Goal: Task Accomplishment & Management: Use online tool/utility

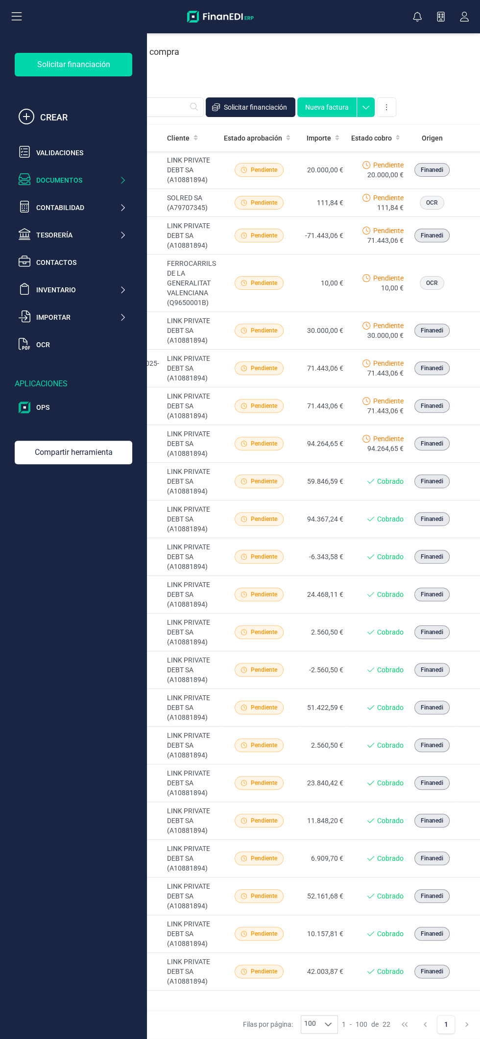
click at [16, 16] on icon at bounding box center [17, 16] width 10 height 8
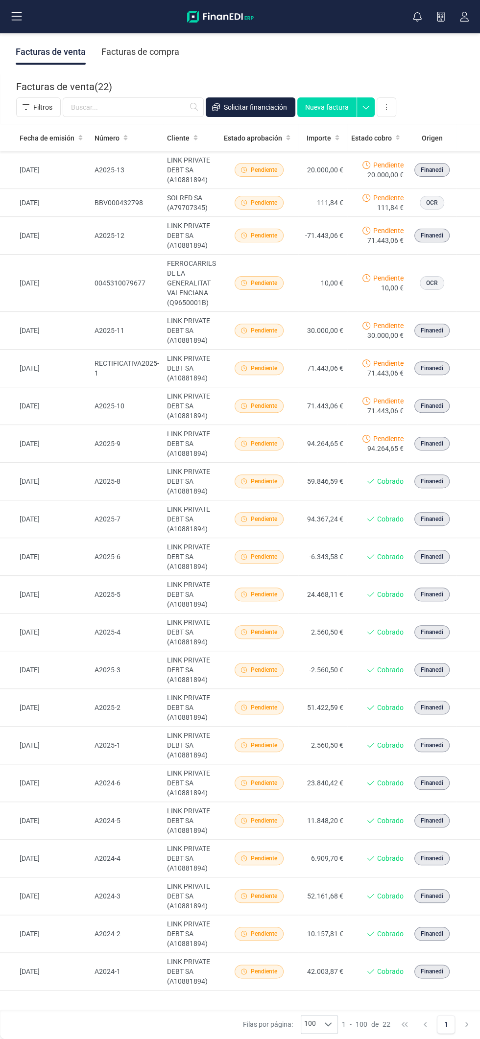
click at [17, 15] on icon at bounding box center [17, 17] width 12 height 12
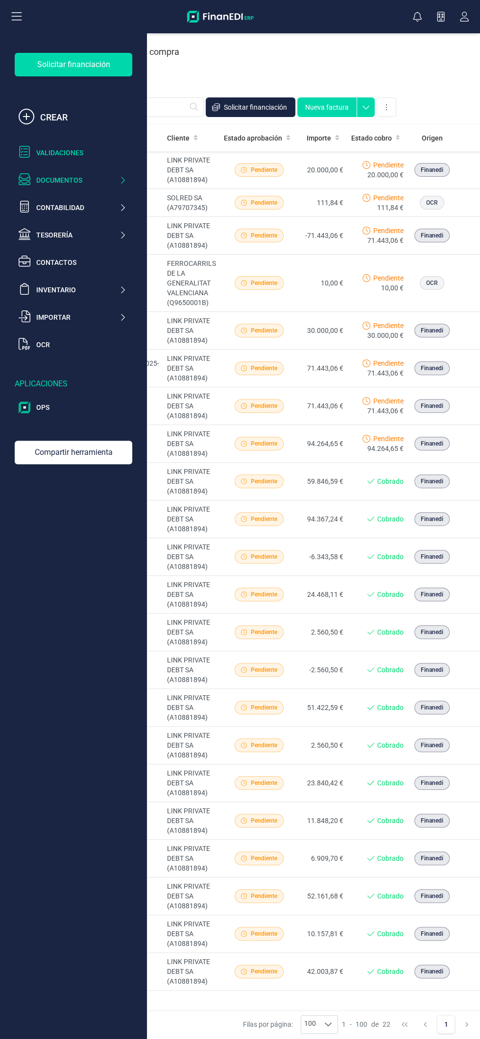
click at [84, 152] on div "Validaciones" at bounding box center [81, 153] width 90 height 10
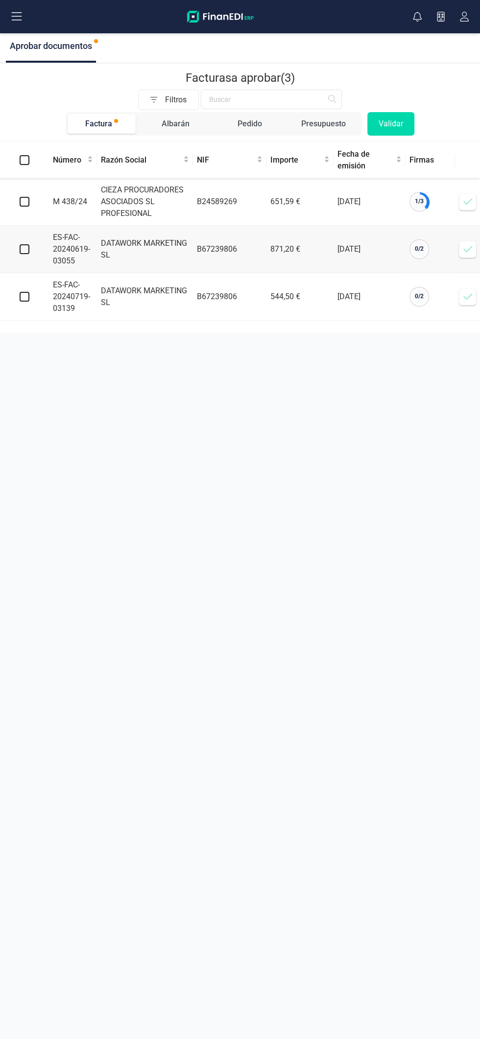
click at [31, 7] on button at bounding box center [16, 16] width 31 height 31
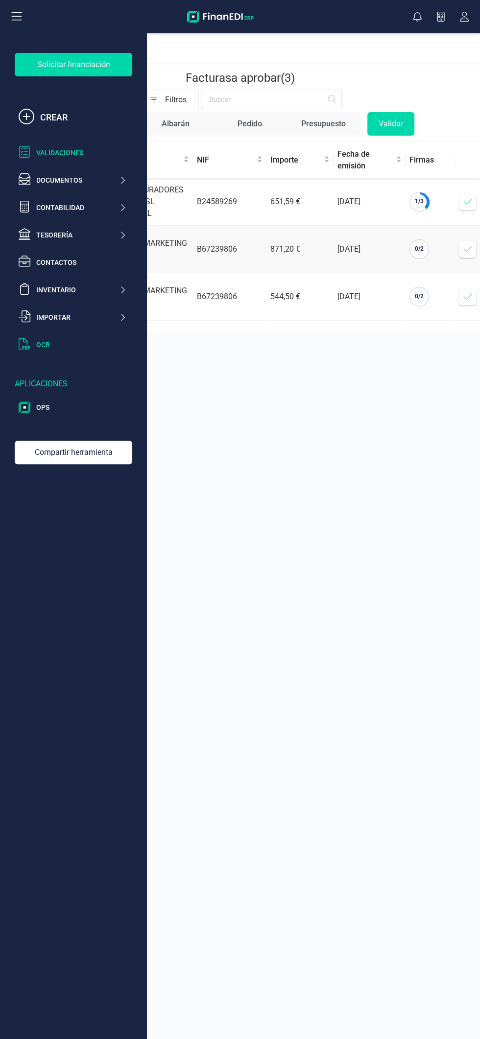
click at [85, 349] on div "OCR" at bounding box center [81, 345] width 90 height 10
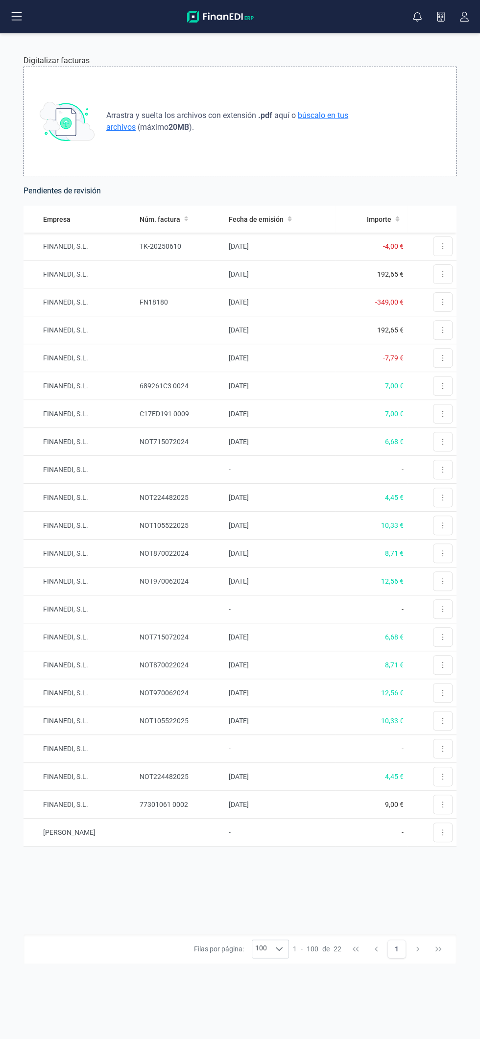
click at [346, 113] on span "búscalo en tus archivos" at bounding box center [227, 121] width 242 height 21
click at [348, 114] on span "búscalo en tus archivos" at bounding box center [227, 121] width 242 height 21
type input "C:\fakepath\TK-20251296_251001_FINANDI, S.L..pdf"
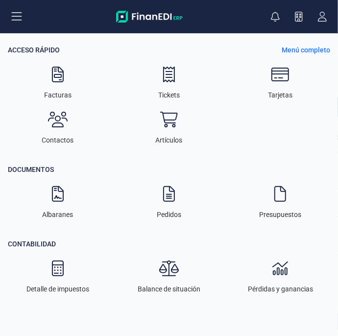
click at [319, 48] on p "Menú completo" at bounding box center [305, 50] width 48 height 10
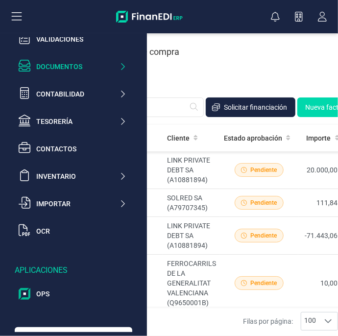
scroll to position [120, 0]
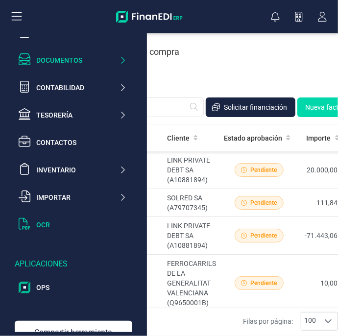
click at [67, 229] on div "OCR" at bounding box center [73, 225] width 116 height 20
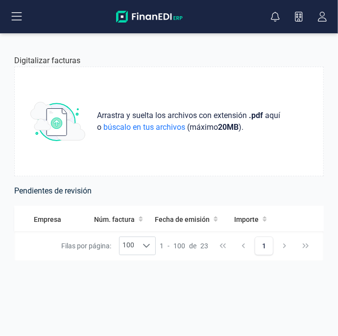
click at [309, 247] on icon at bounding box center [310, 246] width 2 height 8
click at [300, 251] on button at bounding box center [310, 246] width 20 height 20
click at [304, 248] on button at bounding box center [310, 246] width 20 height 20
click at [303, 247] on button at bounding box center [310, 246] width 20 height 20
click at [310, 248] on button at bounding box center [310, 246] width 20 height 20
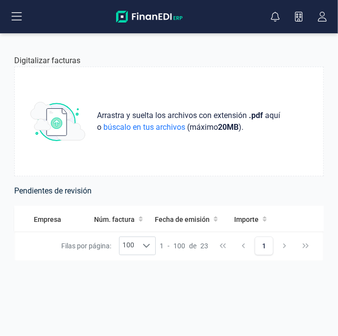
click at [304, 253] on button at bounding box center [310, 246] width 20 height 20
click at [302, 244] on button at bounding box center [310, 246] width 20 height 20
click at [306, 253] on button at bounding box center [310, 246] width 20 height 20
click at [303, 247] on button at bounding box center [310, 246] width 20 height 20
click at [300, 248] on button at bounding box center [310, 246] width 20 height 20
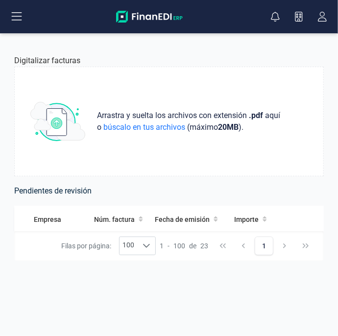
click at [303, 243] on button at bounding box center [310, 246] width 20 height 20
click at [306, 255] on button at bounding box center [310, 257] width 20 height 20
click at [306, 244] on button at bounding box center [310, 250] width 20 height 20
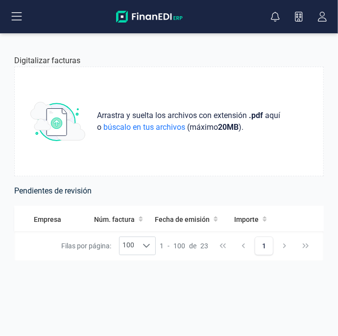
scroll to position [0, 0]
click at [300, 249] on button at bounding box center [310, 246] width 20 height 20
click at [307, 242] on button at bounding box center [310, 239] width 20 height 20
click at [306, 243] on button at bounding box center [310, 239] width 20 height 20
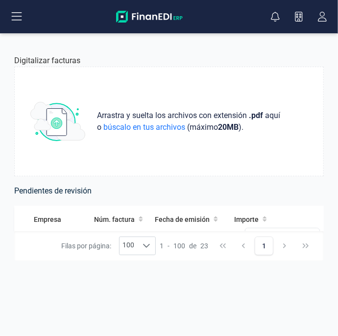
scroll to position [33, 0]
click at [281, 234] on span "Revisar factura" at bounding box center [286, 238] width 47 height 10
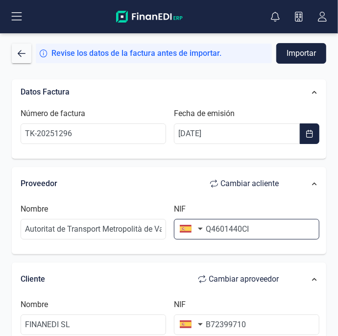
type input "Q4601440CI"
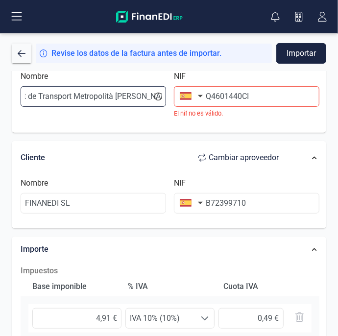
scroll to position [146, 0]
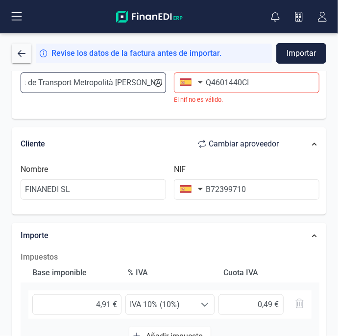
type input "Autoritat de Transport Metropolità [PERSON_NAME] /"
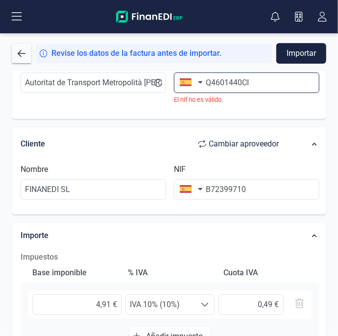
click at [272, 82] on input "Q4601440CI" at bounding box center [246, 82] width 145 height 21
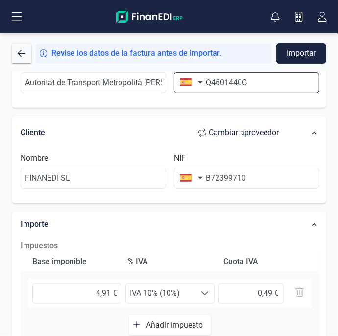
type input "Q4601440C"
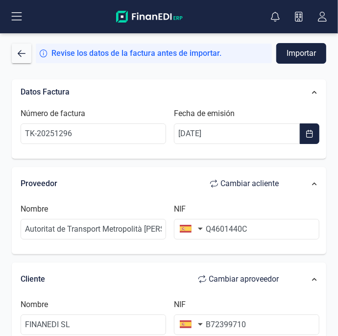
click at [305, 55] on button "Importar" at bounding box center [301, 53] width 50 height 21
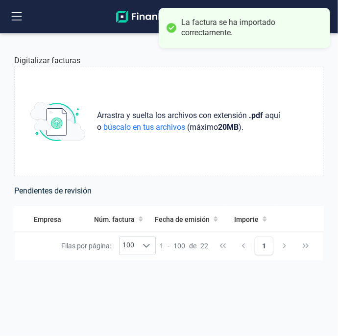
click at [17, 16] on icon at bounding box center [17, 16] width 10 height 8
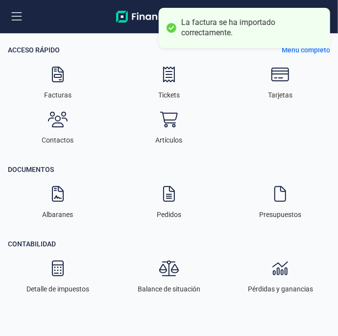
click at [318, 51] on p "Menú completo" at bounding box center [305, 50] width 48 height 10
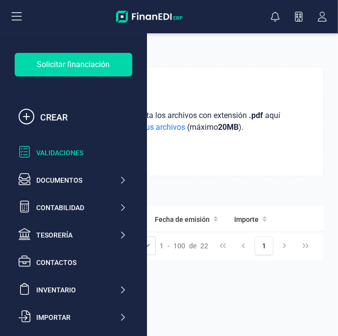
click at [83, 154] on div "Validaciones" at bounding box center [81, 153] width 90 height 10
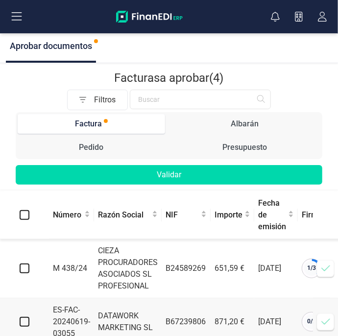
scroll to position [72, 0]
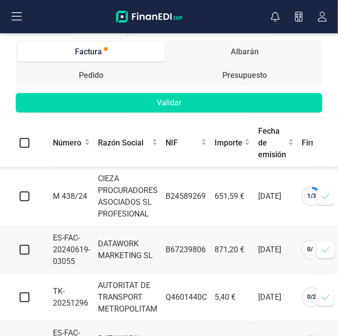
click at [323, 292] on icon at bounding box center [326, 297] width 10 height 10
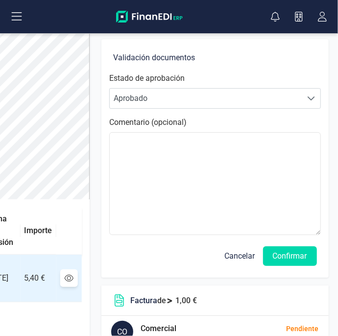
scroll to position [0, 245]
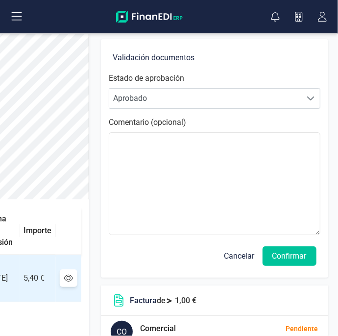
click at [294, 256] on button "Confirmar" at bounding box center [289, 256] width 54 height 20
